Goal: Navigation & Orientation: Understand site structure

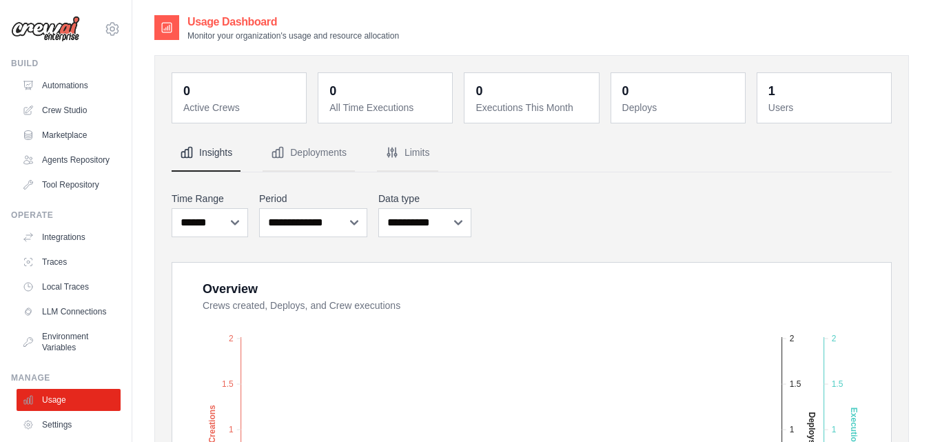
scroll to position [89, 0]
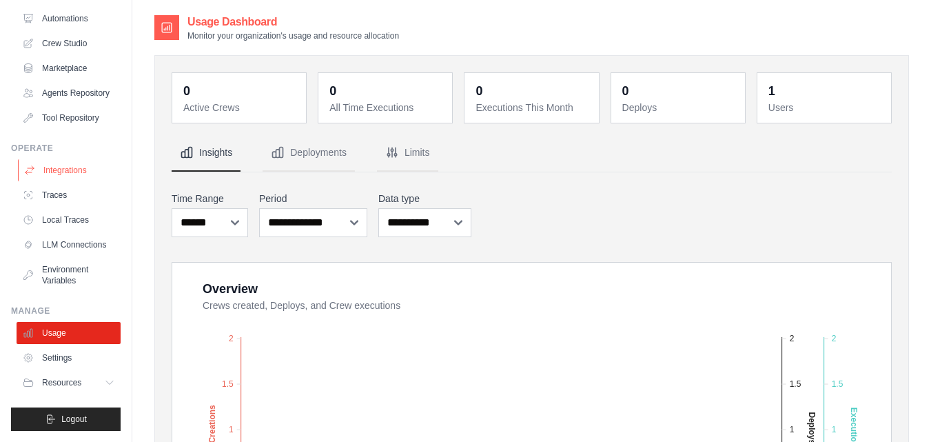
click at [85, 165] on link "Integrations" at bounding box center [70, 170] width 104 height 22
click at [81, 188] on link "Traces" at bounding box center [70, 195] width 104 height 22
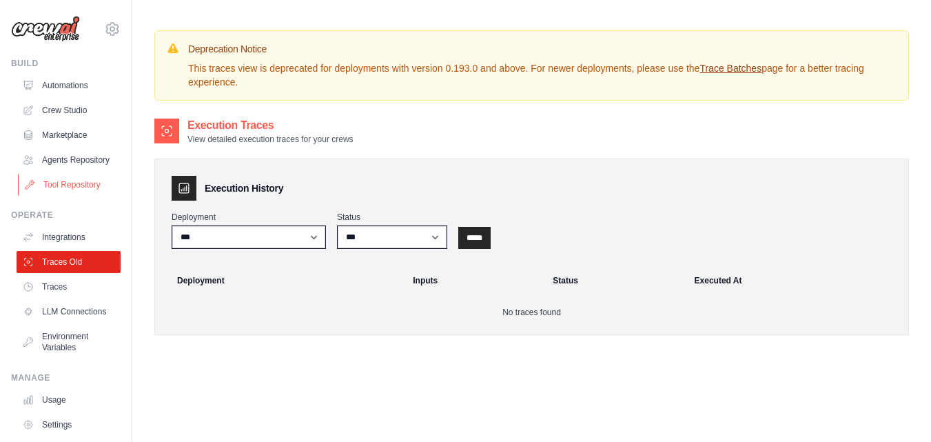
click at [61, 193] on link "Tool Repository" at bounding box center [70, 185] width 104 height 22
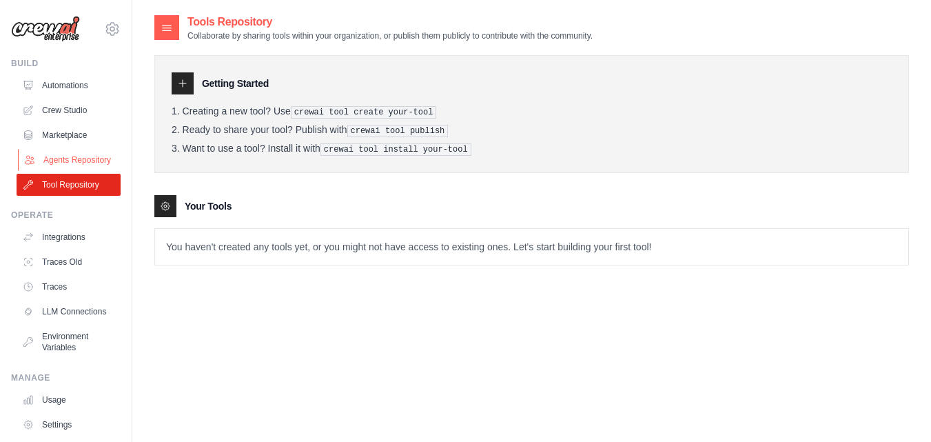
click at [57, 169] on link "Agents Repository" at bounding box center [70, 160] width 104 height 22
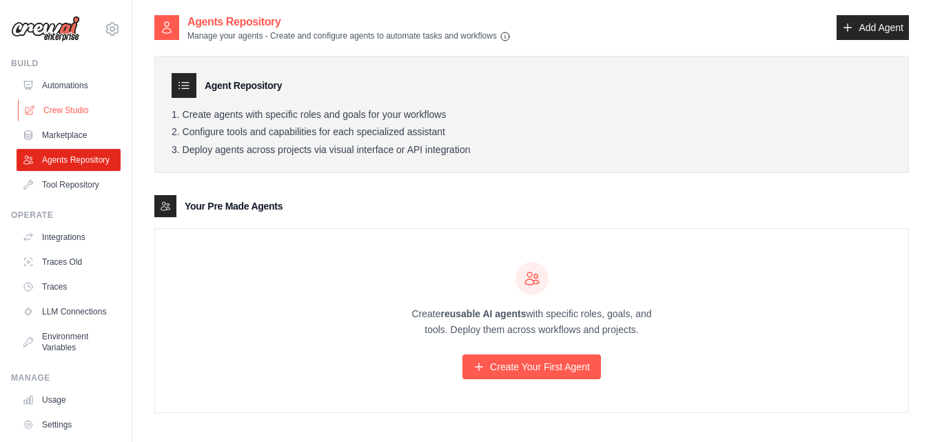
click at [68, 121] on link "Crew Studio" at bounding box center [70, 110] width 104 height 22
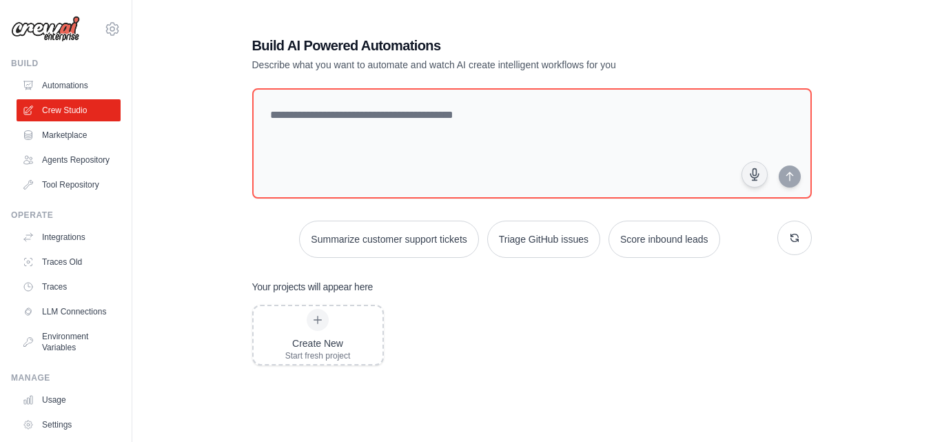
click at [68, 74] on div "Build Automations Crew Studio Marketplace Agents Repository" at bounding box center [66, 127] width 110 height 138
click at [68, 87] on link "Automations" at bounding box center [70, 85] width 104 height 22
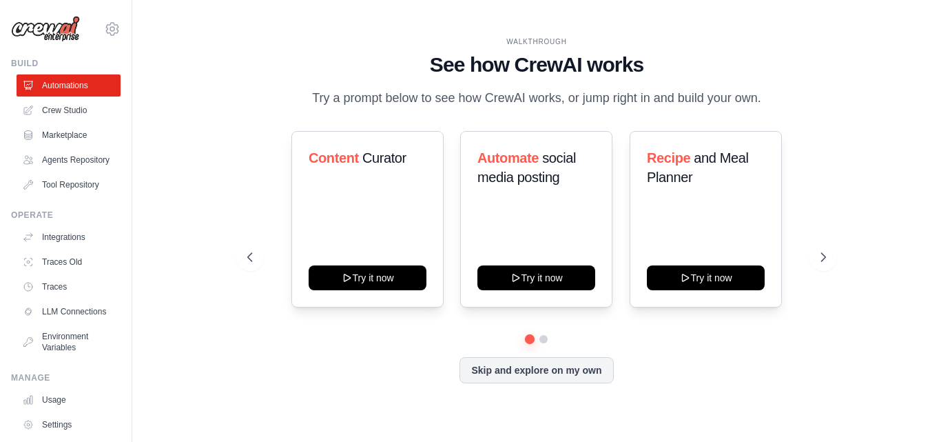
click at [104, 17] on div "ahmedaliaa0013@gmail.com Settings" at bounding box center [66, 22] width 110 height 44
click at [104, 27] on icon at bounding box center [112, 29] width 17 height 17
click at [104, 28] on icon at bounding box center [112, 29] width 17 height 17
click at [67, 125] on link "Marketplace" at bounding box center [70, 135] width 104 height 22
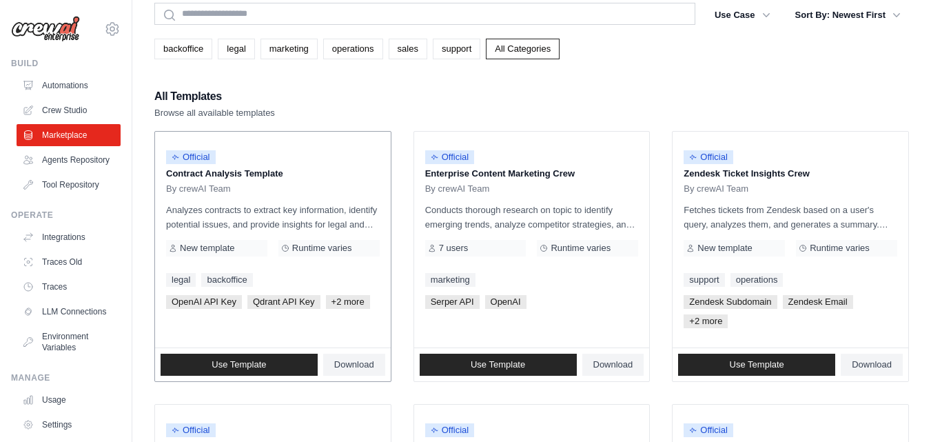
scroll to position [83, 0]
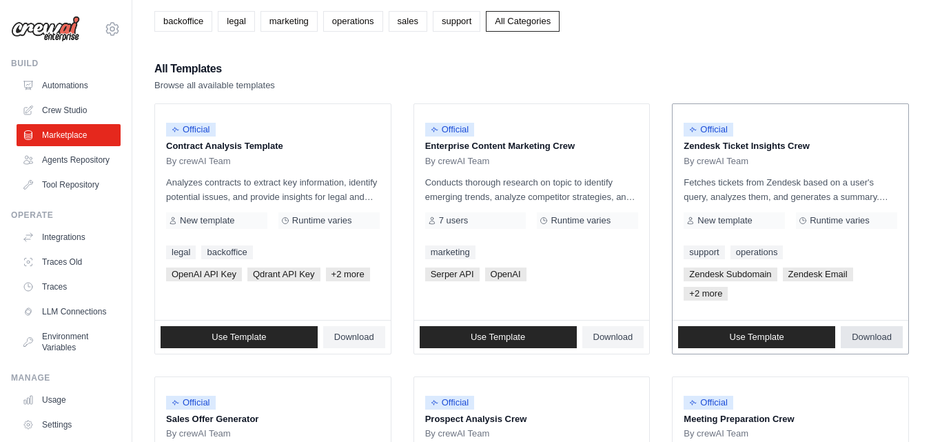
click at [874, 335] on span "Download" at bounding box center [871, 336] width 40 height 11
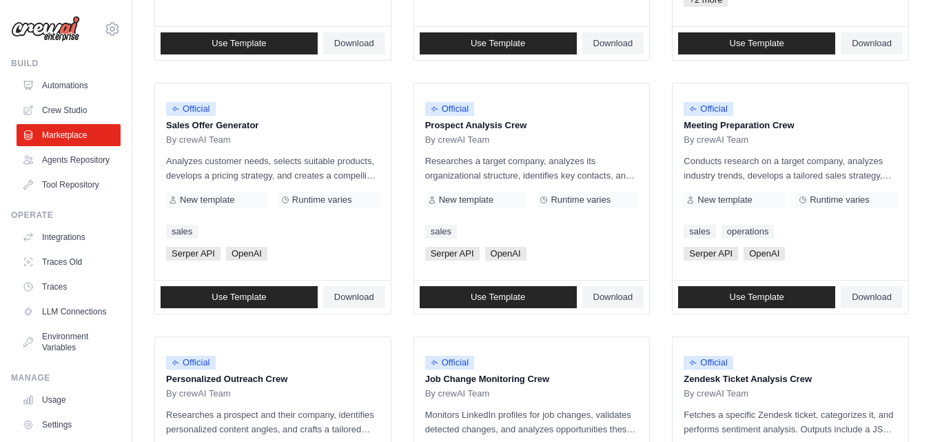
scroll to position [372, 0]
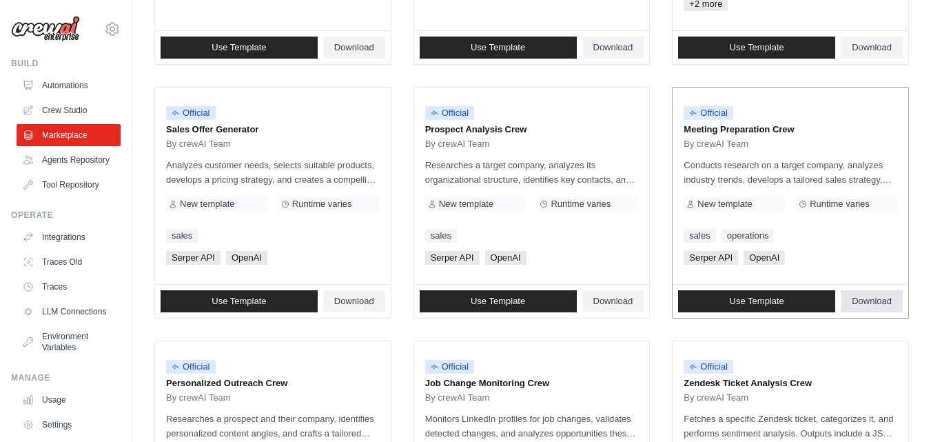
click at [879, 300] on span "Download" at bounding box center [871, 301] width 40 height 11
click at [614, 303] on span "Download" at bounding box center [613, 301] width 40 height 11
click at [350, 297] on span "Download" at bounding box center [354, 301] width 40 height 11
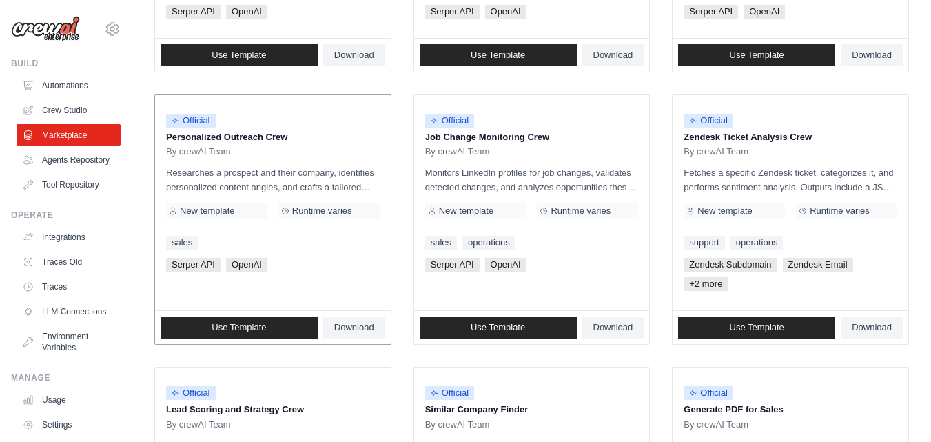
scroll to position [620, 0]
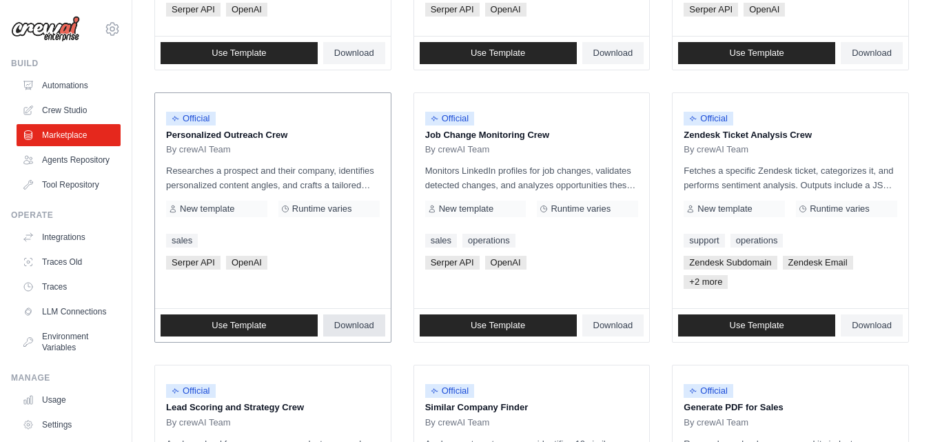
click at [364, 331] on span "Download" at bounding box center [354, 325] width 40 height 11
click at [591, 323] on link "Download" at bounding box center [613, 325] width 62 height 22
click at [867, 327] on span "Download" at bounding box center [871, 325] width 40 height 11
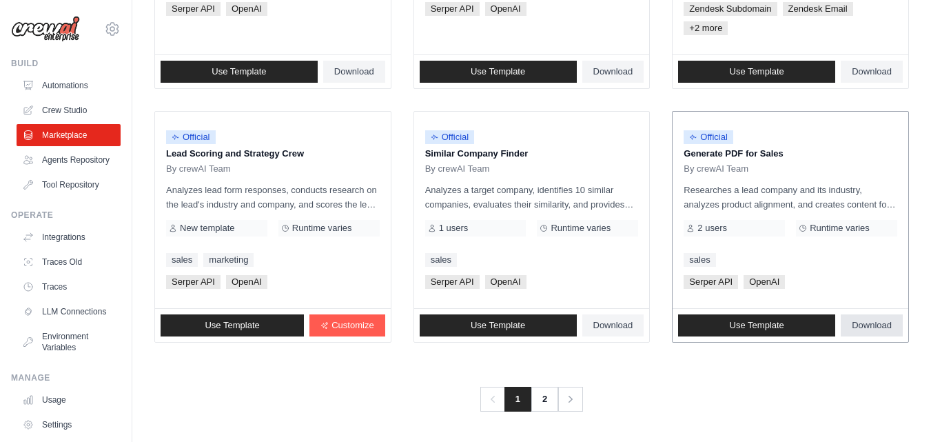
click at [865, 327] on span "Download" at bounding box center [871, 325] width 40 height 11
click at [608, 320] on span "Download" at bounding box center [613, 325] width 40 height 11
click at [334, 320] on span "Customize" at bounding box center [352, 325] width 42 height 11
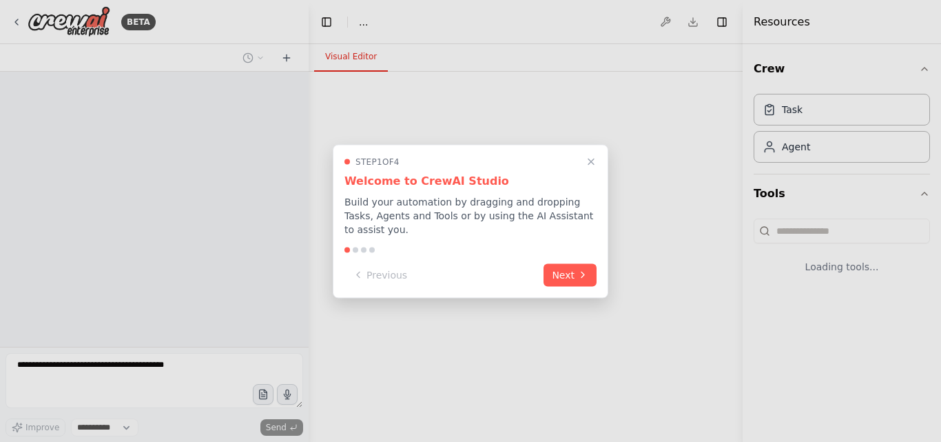
select select "****"
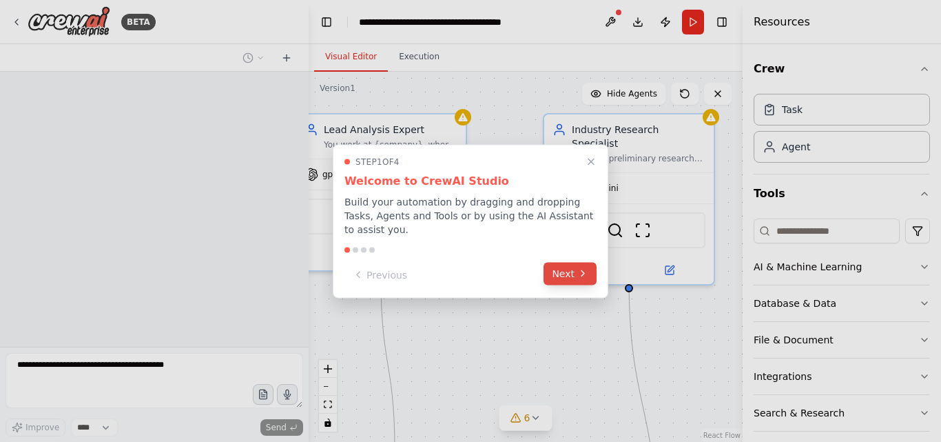
click at [570, 273] on button "Next" at bounding box center [570, 273] width 53 height 23
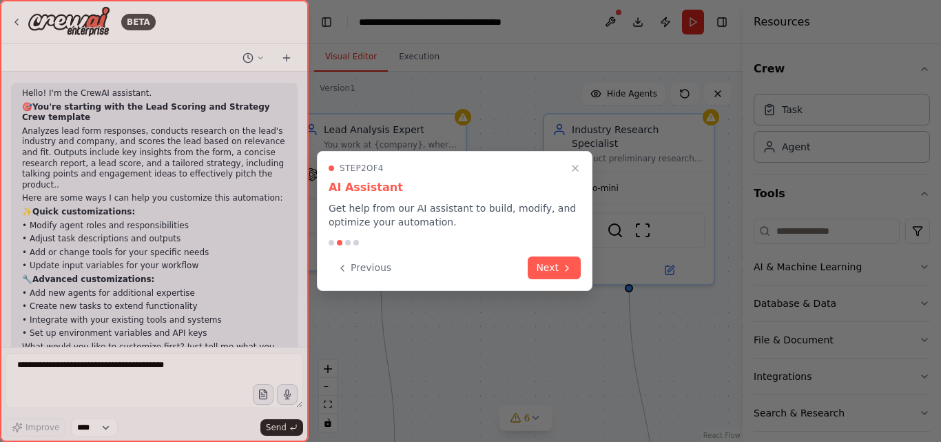
scroll to position [36, 0]
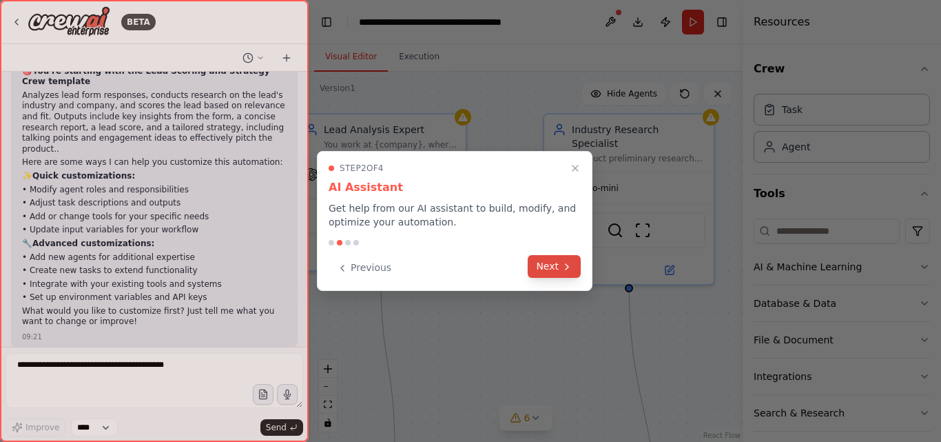
click at [570, 269] on icon at bounding box center [566, 266] width 11 height 11
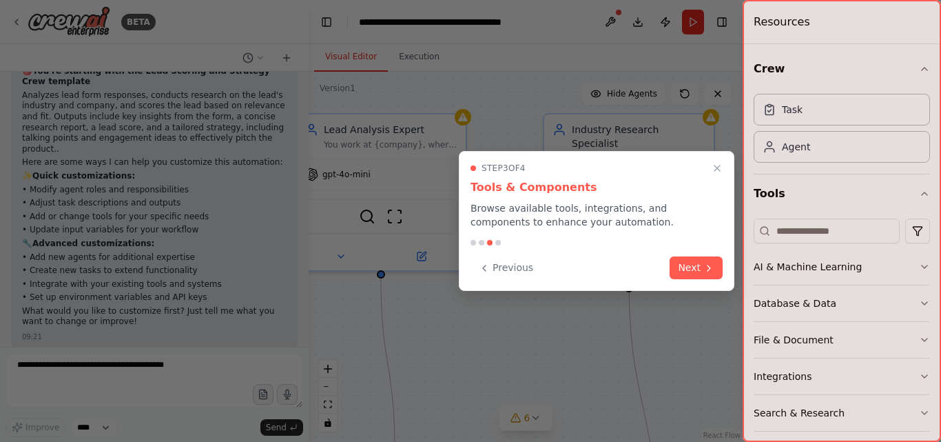
click at [698, 262] on button "Next" at bounding box center [696, 267] width 53 height 23
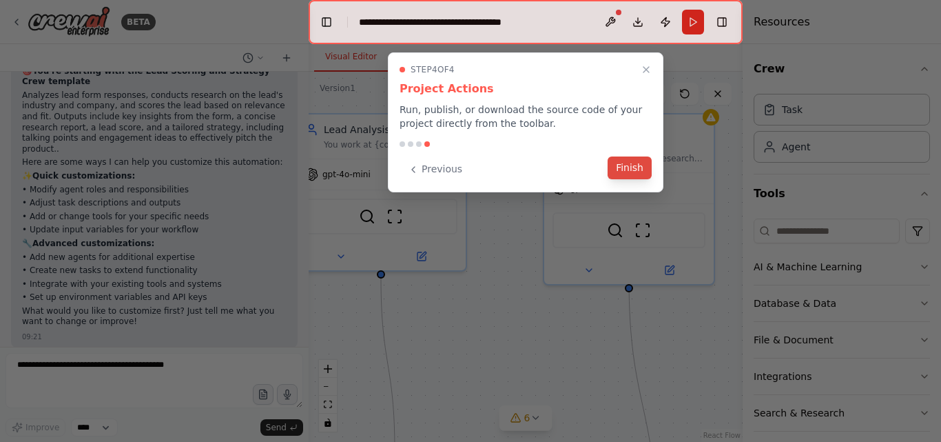
click at [626, 167] on button "Finish" at bounding box center [630, 167] width 44 height 23
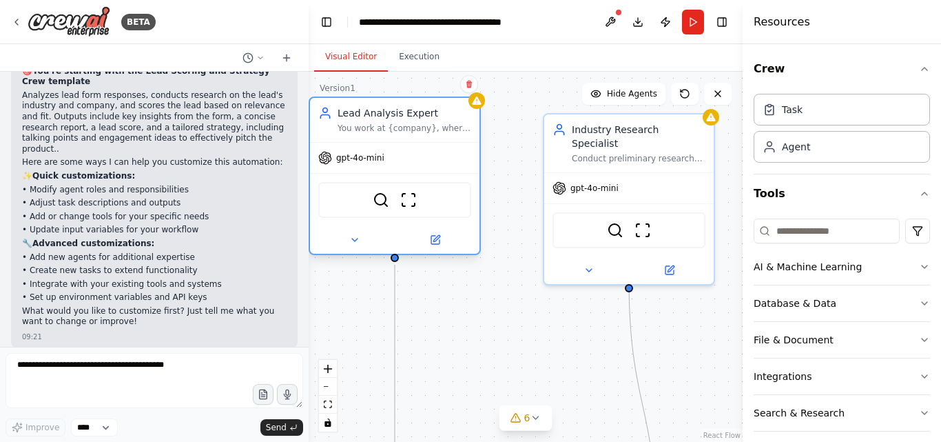
drag, startPoint x: 406, startPoint y: 199, endPoint x: 389, endPoint y: 178, distance: 27.0
click at [389, 178] on div "SerperDevTool ScrapeWebsiteTool" at bounding box center [394, 199] width 169 height 53
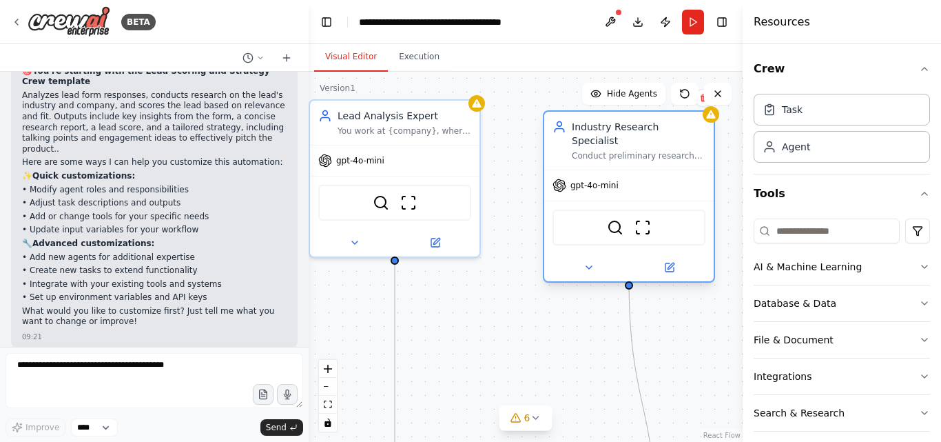
click at [644, 209] on div "SerperDevTool ScrapeWebsiteTool" at bounding box center [628, 227] width 153 height 36
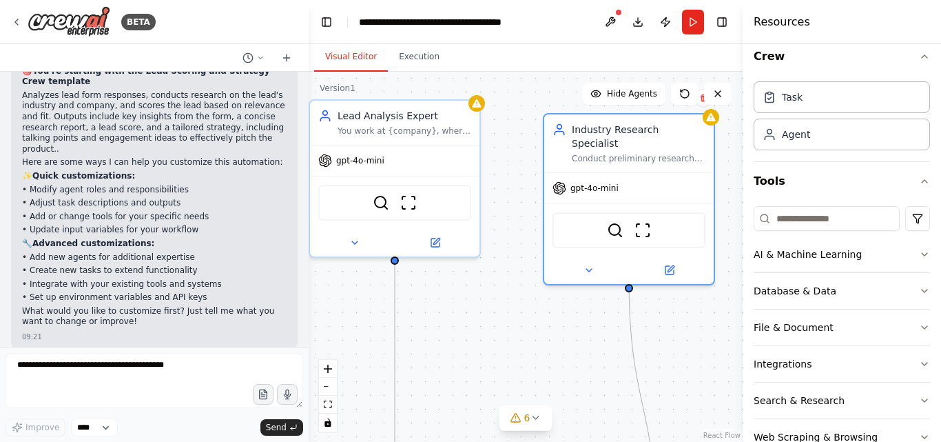
scroll to position [48, 0]
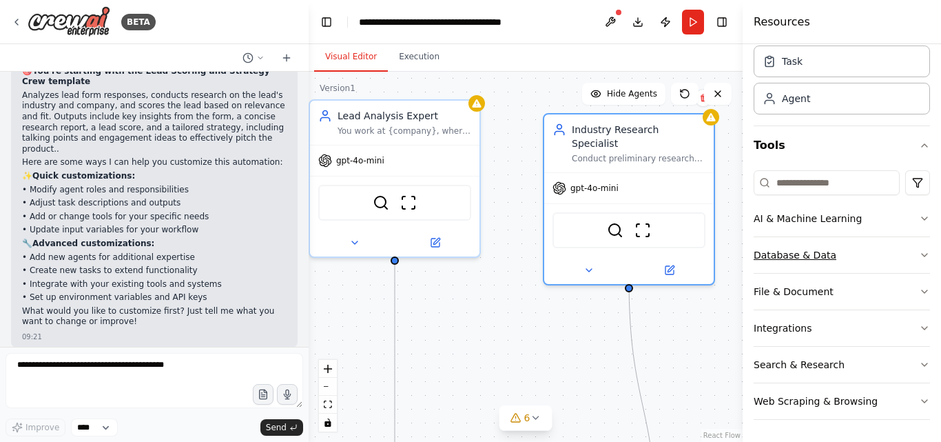
click at [821, 240] on button "Database & Data" at bounding box center [842, 255] width 176 height 36
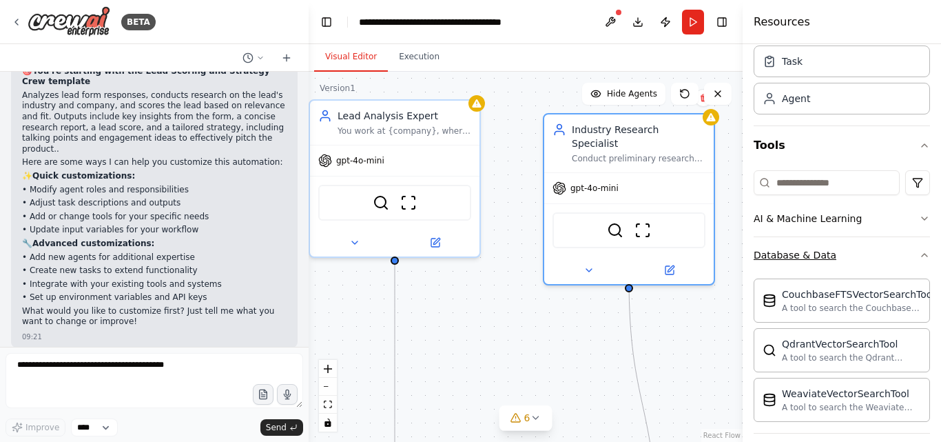
click at [858, 254] on button "Database & Data" at bounding box center [842, 255] width 176 height 36
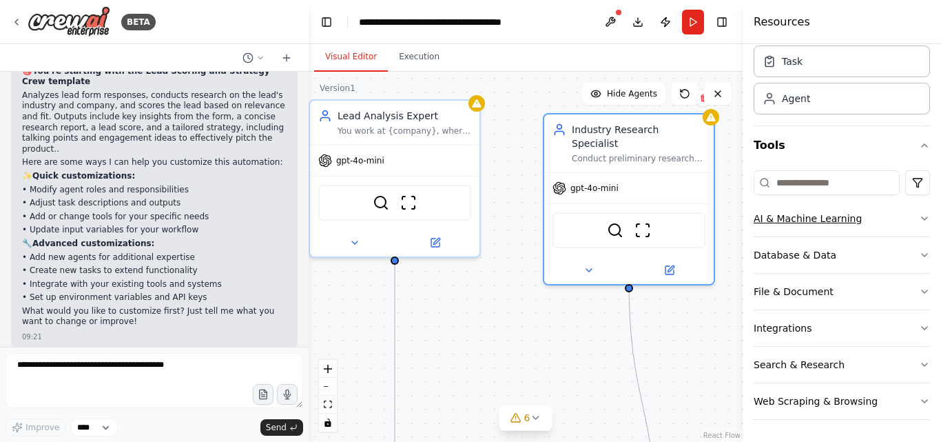
click at [869, 220] on button "AI & Machine Learning" at bounding box center [842, 218] width 176 height 36
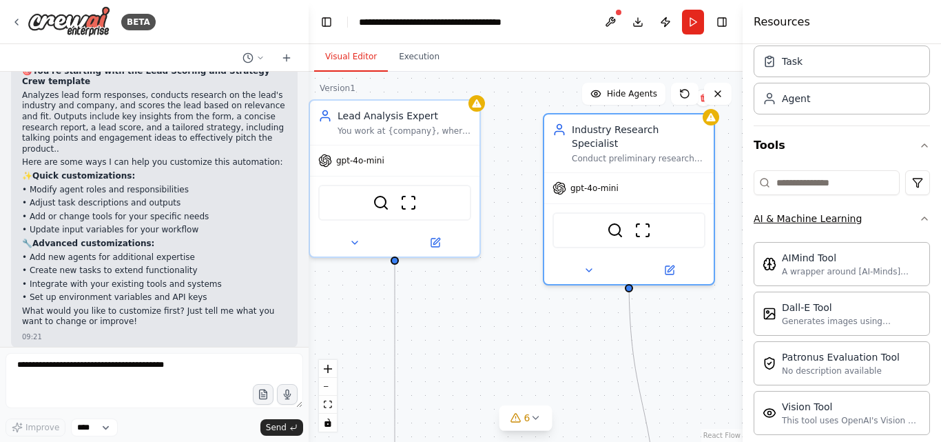
click at [871, 220] on button "AI & Machine Learning" at bounding box center [842, 218] width 176 height 36
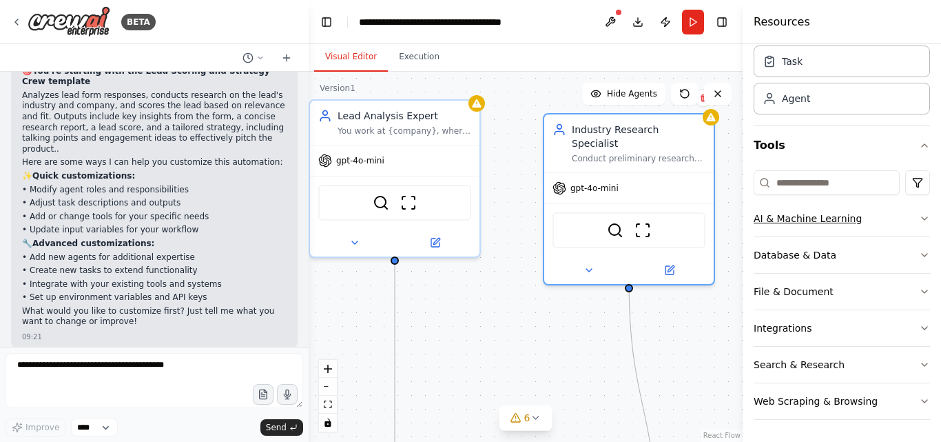
click at [871, 220] on button "AI & Machine Learning" at bounding box center [842, 218] width 176 height 36
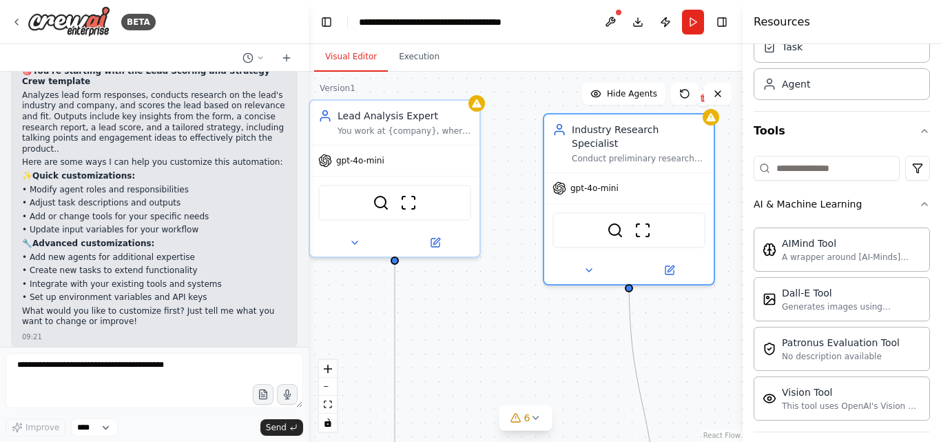
scroll to position [61, 0]
click at [328, 18] on button "Toggle Left Sidebar" at bounding box center [326, 21] width 19 height 19
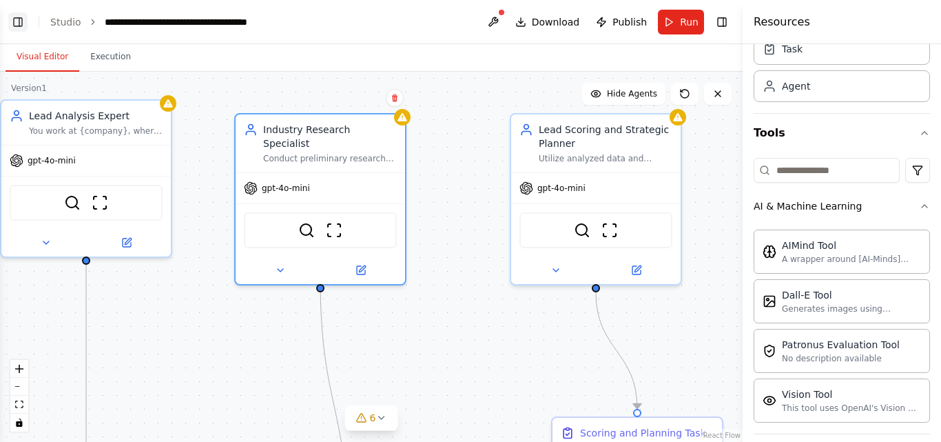
click at [14, 16] on button "Toggle Left Sidebar" at bounding box center [17, 21] width 19 height 19
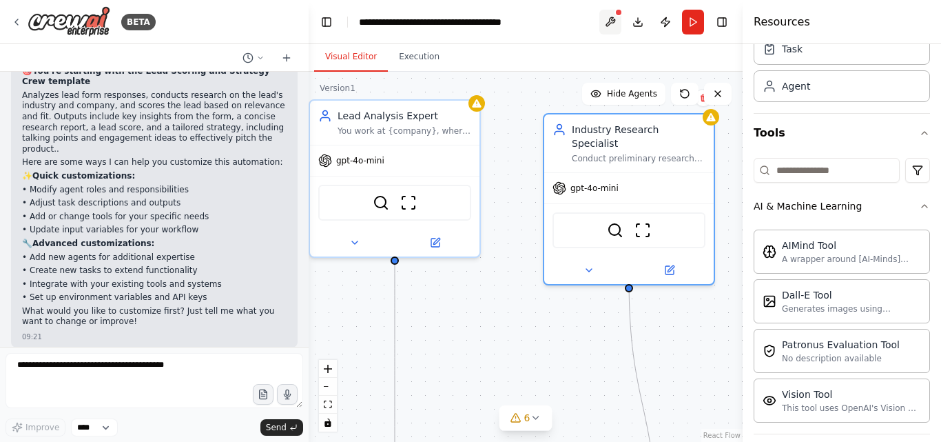
click at [610, 23] on button at bounding box center [610, 22] width 22 height 25
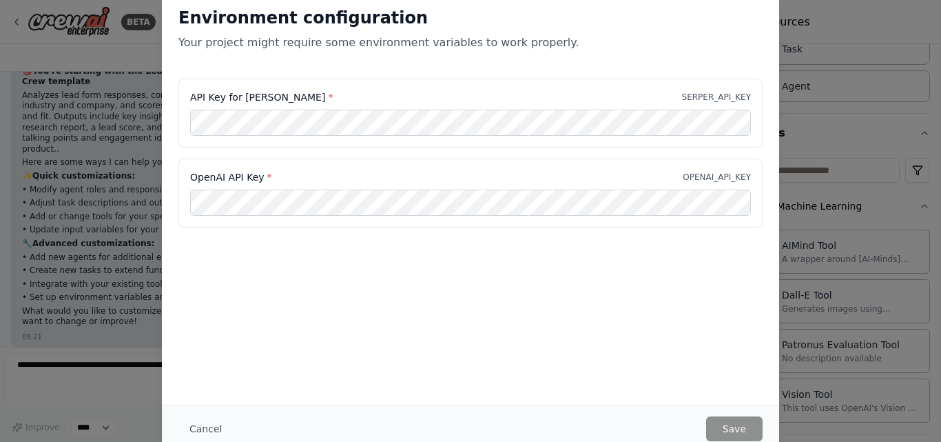
click at [608, 21] on h2 "Environment configuration" at bounding box center [470, 18] width 584 height 22
click at [51, 150] on div "Environment configuration Your project might require some environment variables…" at bounding box center [470, 221] width 941 height 442
click at [23, 142] on div "Environment configuration Your project might require some environment variables…" at bounding box center [470, 221] width 941 height 442
click at [50, 160] on div "Environment configuration Your project might require some environment variables…" at bounding box center [470, 221] width 941 height 442
drag, startPoint x: 200, startPoint y: 432, endPoint x: 196, endPoint y: 424, distance: 8.3
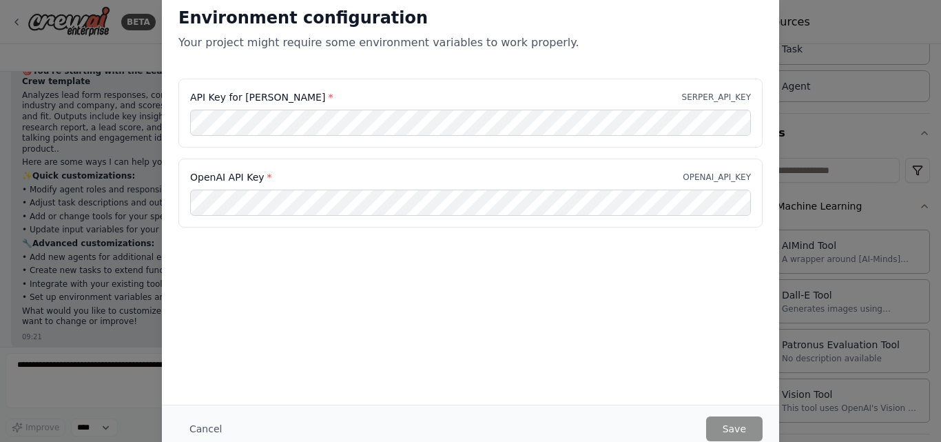
click at [201, 434] on button "Cancel" at bounding box center [205, 428] width 54 height 25
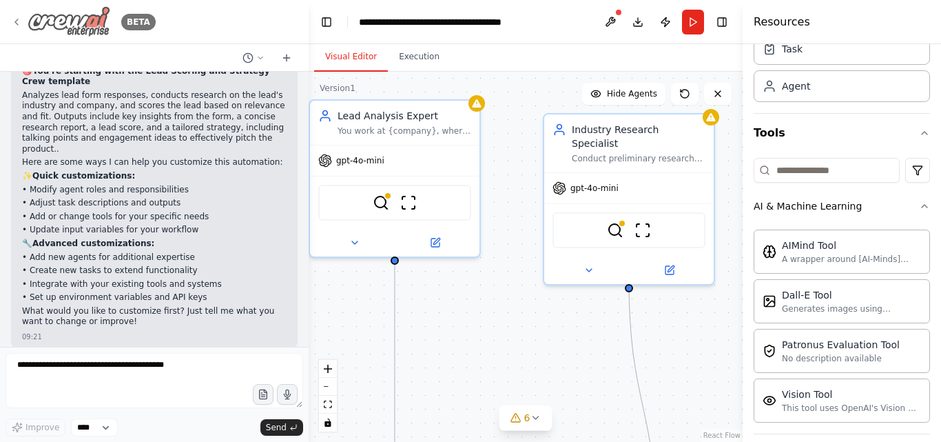
click at [92, 21] on img at bounding box center [69, 21] width 83 height 31
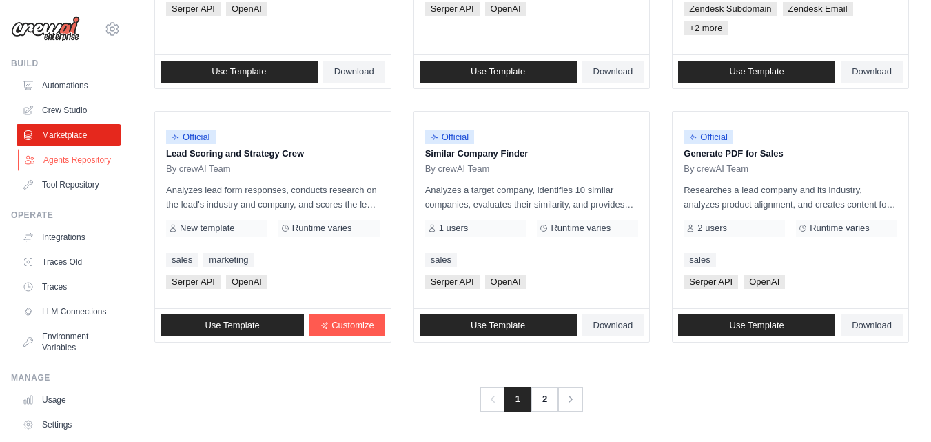
click at [48, 168] on link "Agents Repository" at bounding box center [70, 160] width 104 height 22
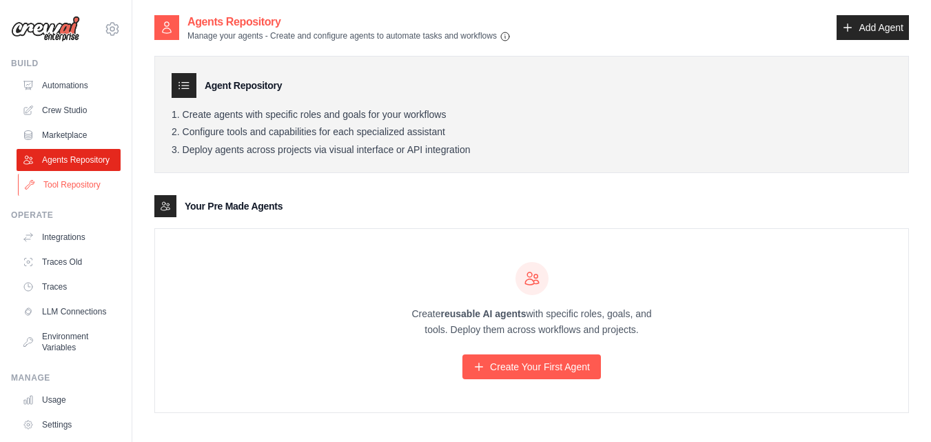
click at [57, 196] on link "Tool Repository" at bounding box center [70, 185] width 104 height 22
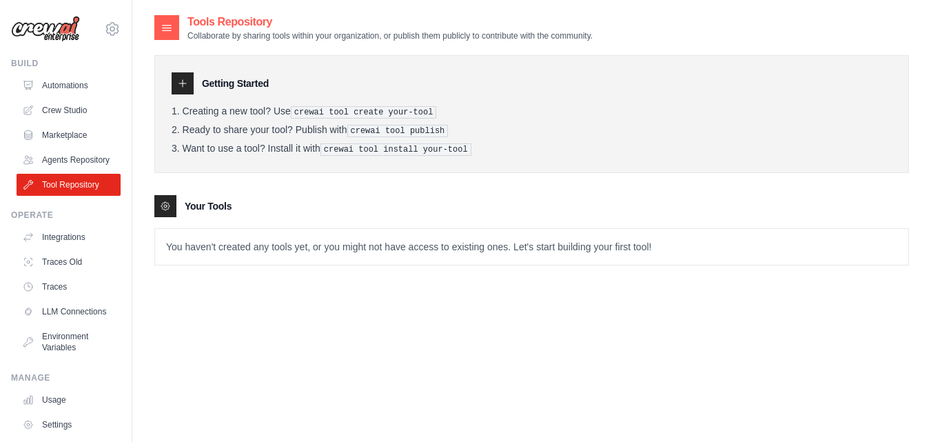
click at [209, 76] on div "Getting Started" at bounding box center [532, 83] width 720 height 22
click at [179, 10] on main "Tools Repository Collaborate by sharing tools within your organization, or publ…" at bounding box center [531, 234] width 798 height 469
click at [169, 19] on div at bounding box center [166, 27] width 25 height 25
click at [165, 32] on icon at bounding box center [167, 28] width 14 height 14
click at [167, 29] on icon at bounding box center [167, 28] width 14 height 14
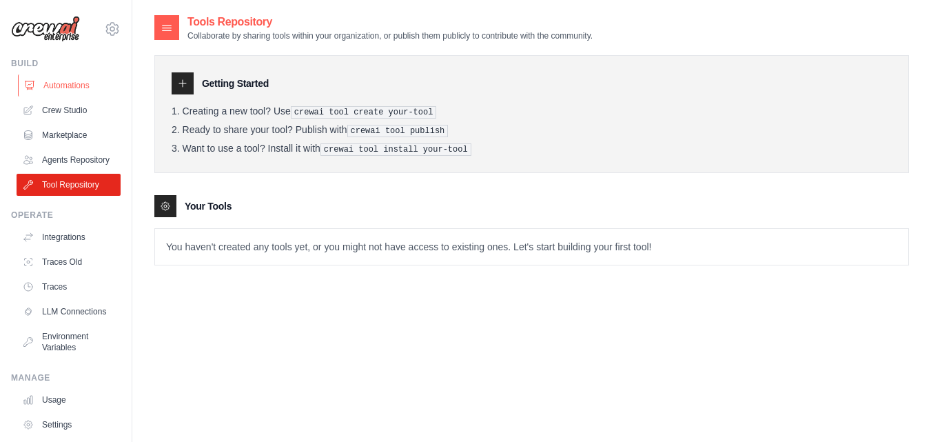
click at [43, 90] on link "Automations" at bounding box center [70, 85] width 104 height 22
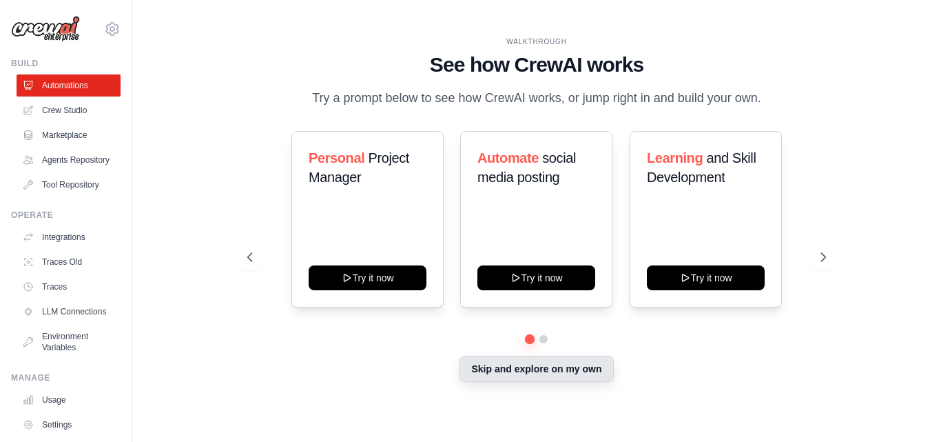
click at [541, 377] on button "Skip and explore on my own" at bounding box center [536, 368] width 154 height 26
